Goal: Task Accomplishment & Management: Manage account settings

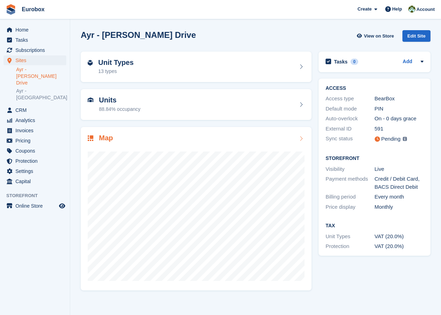
click at [299, 140] on icon at bounding box center [300, 139] width 7 height 6
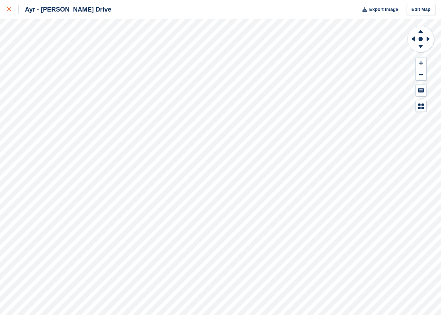
click at [9, 11] on icon at bounding box center [9, 9] width 4 height 4
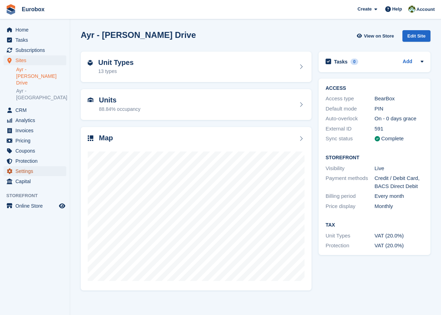
click at [28, 166] on span "Settings" at bounding box center [36, 171] width 42 height 10
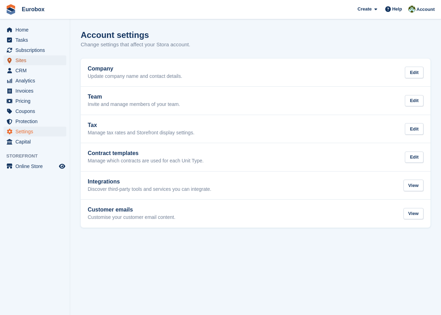
click at [30, 63] on span "Sites" at bounding box center [36, 60] width 42 height 10
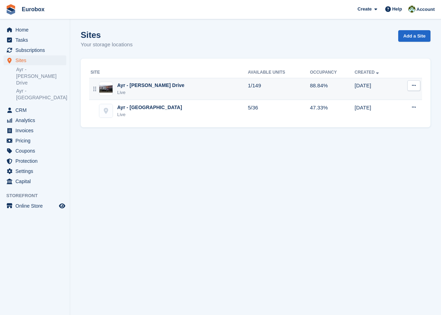
click at [140, 87] on div "Ayr - [PERSON_NAME] Drive" at bounding box center [150, 85] width 67 height 7
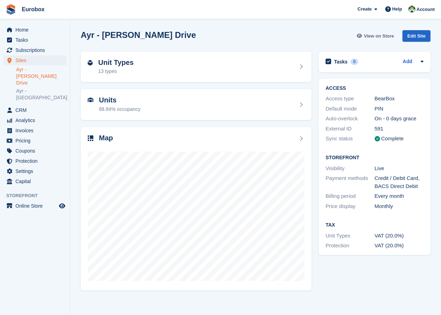
click at [384, 36] on span "View on Store" at bounding box center [379, 36] width 30 height 7
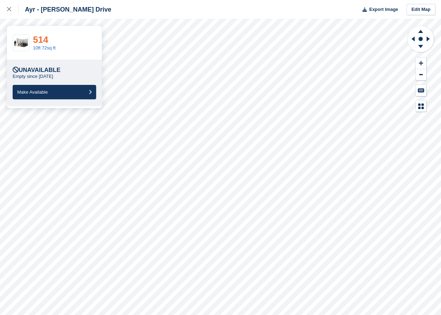
click at [43, 40] on link "514" at bounding box center [40, 39] width 15 height 11
click at [43, 39] on link "514" at bounding box center [40, 39] width 15 height 11
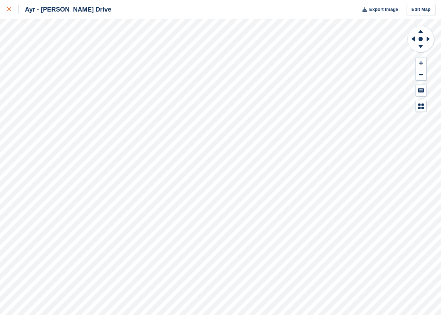
click at [11, 8] on div at bounding box center [13, 9] width 12 height 8
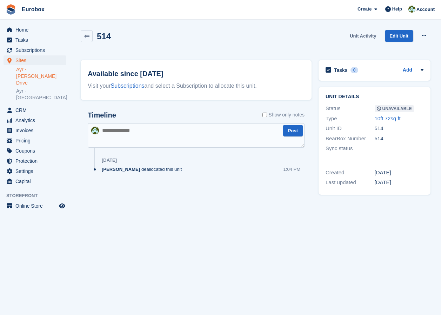
click at [362, 36] on link "Unit Activity" at bounding box center [363, 36] width 32 height 12
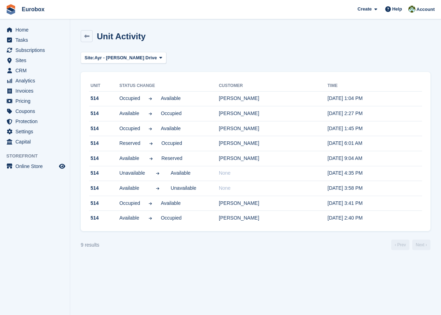
click at [241, 55] on div "Site: Ayr - Whitfield Drive All Ayr - Whitfield Drive Ayr - Holmston Road" at bounding box center [256, 58] width 350 height 12
click at [87, 37] on icon at bounding box center [86, 36] width 5 height 5
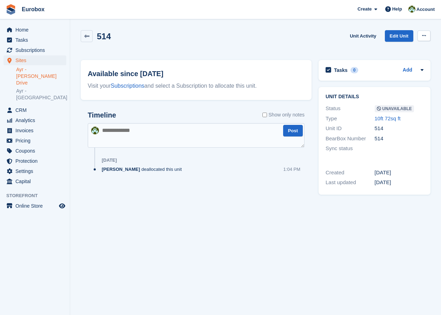
click at [423, 36] on icon at bounding box center [424, 35] width 4 height 5
click at [87, 39] on link at bounding box center [87, 36] width 12 height 12
click at [425, 38] on icon at bounding box center [424, 35] width 4 height 5
click at [86, 36] on icon at bounding box center [86, 36] width 5 height 5
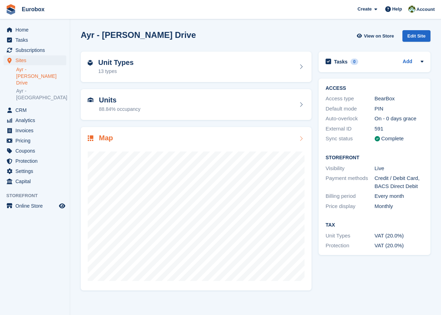
click at [299, 136] on icon at bounding box center [300, 139] width 7 height 6
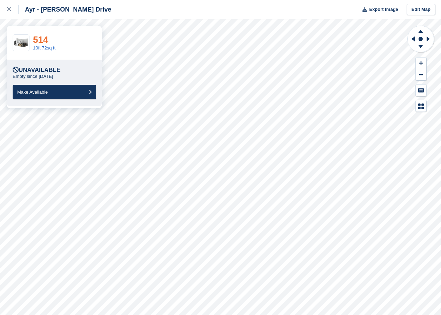
click at [41, 42] on link "514" at bounding box center [40, 39] width 15 height 11
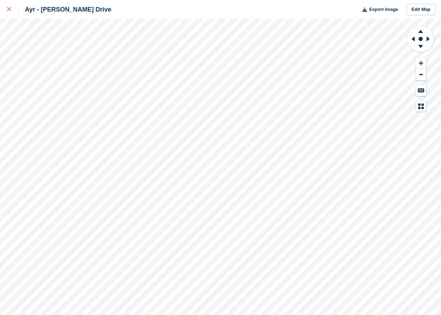
click at [8, 8] on icon at bounding box center [9, 9] width 4 height 4
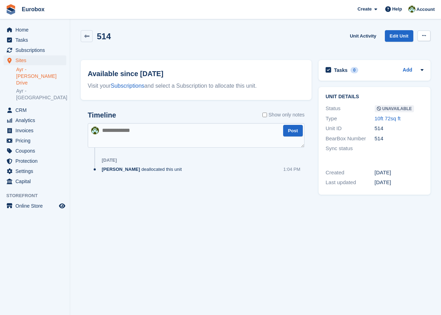
click at [422, 35] on icon at bounding box center [424, 35] width 4 height 5
click at [400, 47] on p "Make Available" at bounding box center [396, 49] width 61 height 9
click at [87, 35] on icon at bounding box center [86, 36] width 5 height 5
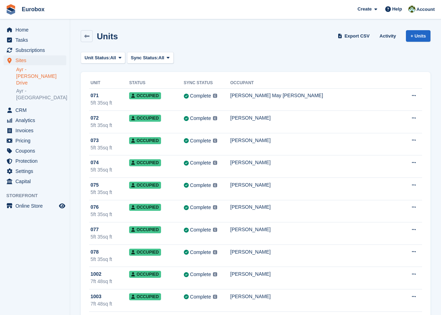
click at [41, 69] on link "Ayr - [PERSON_NAME] Drive" at bounding box center [41, 76] width 50 height 20
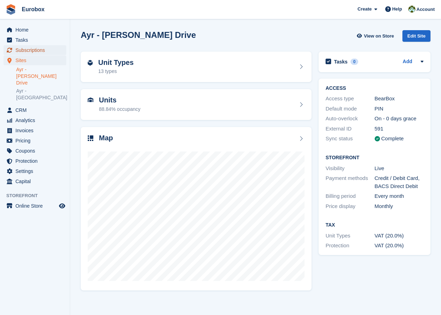
click at [30, 50] on span "Subscriptions" at bounding box center [36, 50] width 42 height 10
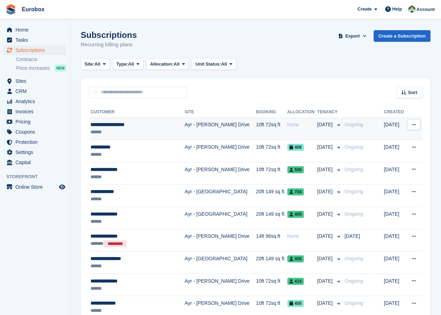
click at [120, 126] on div "**********" at bounding box center [133, 124] width 86 height 7
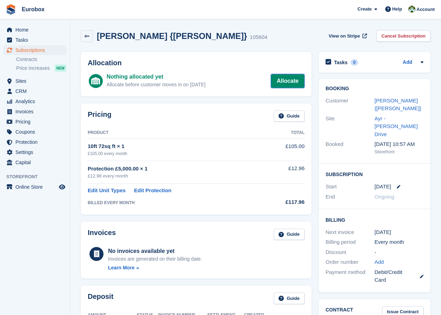
click at [286, 81] on link "Allocate" at bounding box center [288, 81] width 34 height 14
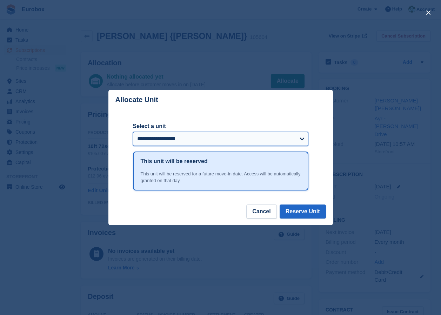
click at [300, 139] on select "**********" at bounding box center [220, 139] width 175 height 14
select select "*****"
click at [133, 132] on select "**********" at bounding box center [220, 139] width 175 height 14
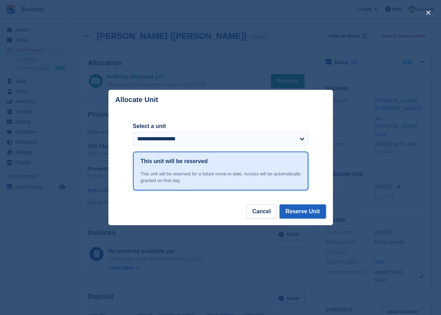
click at [297, 211] on button "Reserve Unit" at bounding box center [302, 211] width 46 height 14
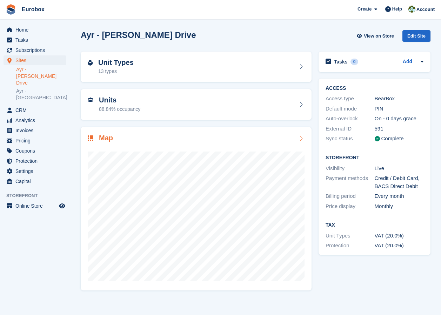
click at [302, 140] on icon at bounding box center [300, 139] width 7 height 6
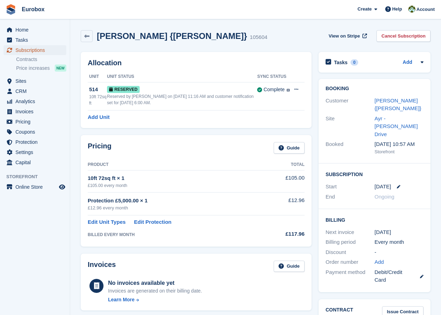
click at [33, 48] on span "Subscriptions" at bounding box center [36, 50] width 42 height 10
